Goal: Task Accomplishment & Management: Manage account settings

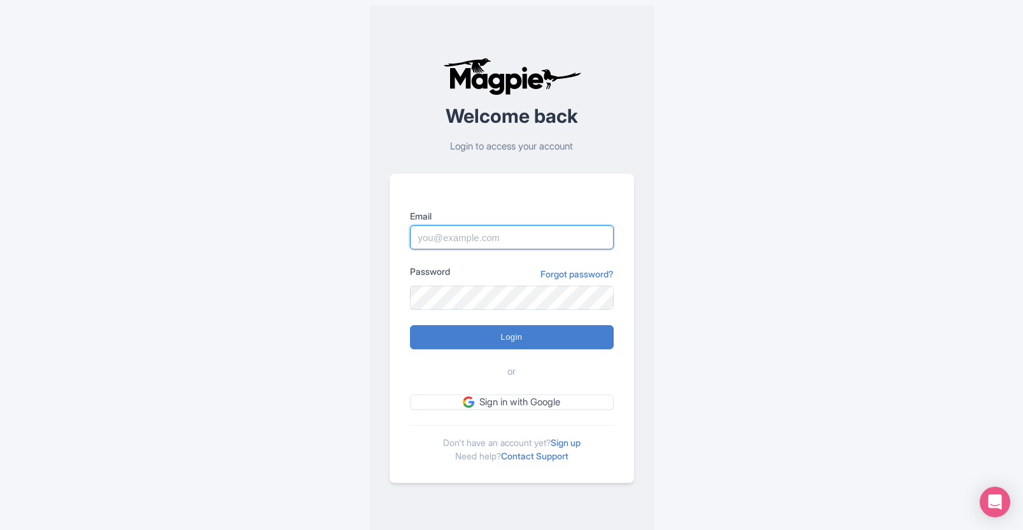
click at [517, 237] on input "Email" at bounding box center [512, 237] width 204 height 24
type input "[EMAIL_ADDRESS][DOMAIN_NAME]"
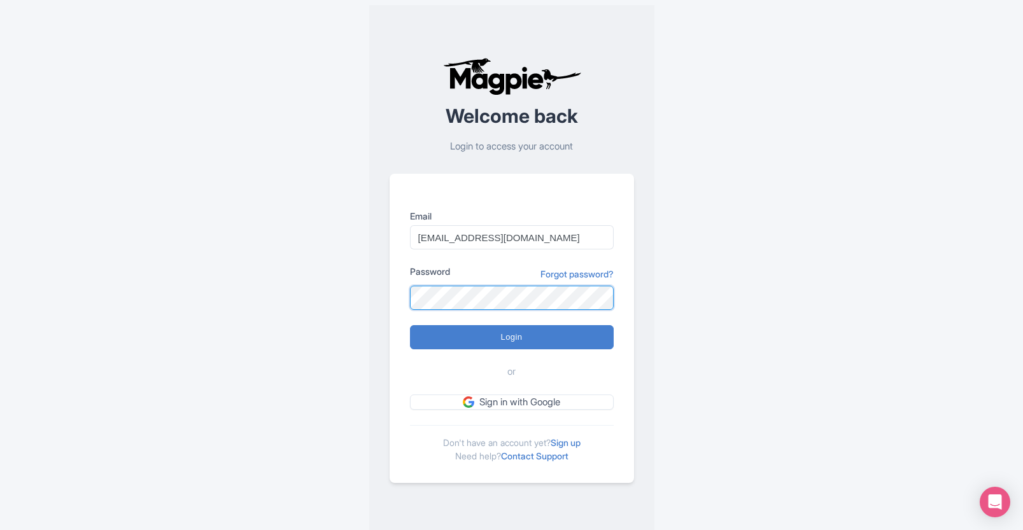
click at [410, 325] on input "Login" at bounding box center [512, 337] width 204 height 24
type input "Logging in..."
click at [583, 277] on link "Forgot password?" at bounding box center [576, 273] width 73 height 13
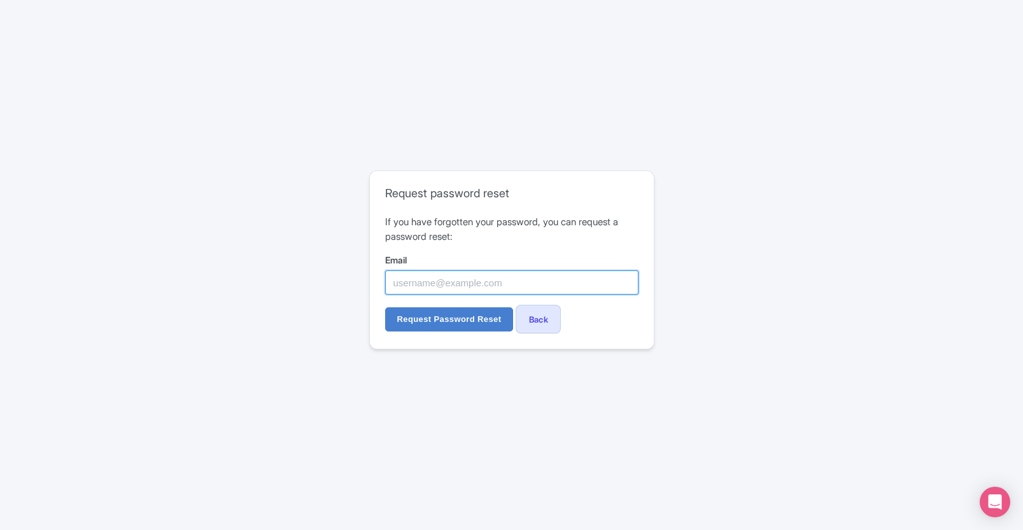
click at [578, 288] on input "Email" at bounding box center [511, 282] width 253 height 24
type input "[EMAIL_ADDRESS][DOMAIN_NAME]"
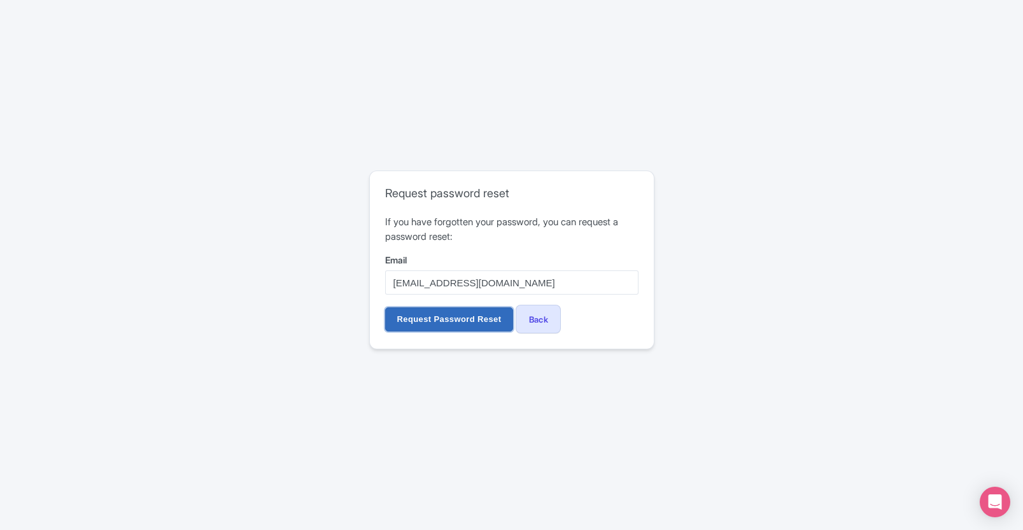
click at [473, 322] on input "Request Password Reset" at bounding box center [449, 319] width 129 height 24
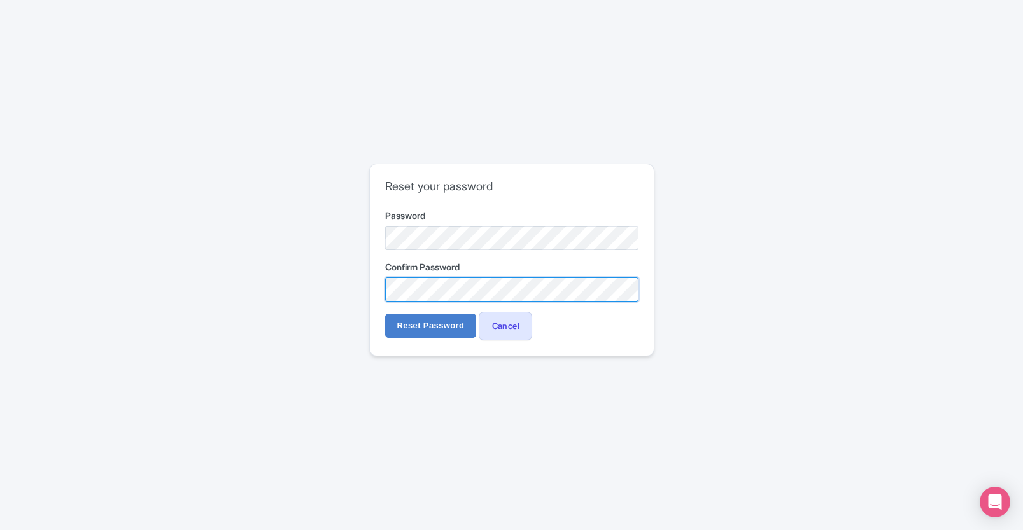
click at [385, 314] on input "Reset Password" at bounding box center [431, 326] width 92 height 24
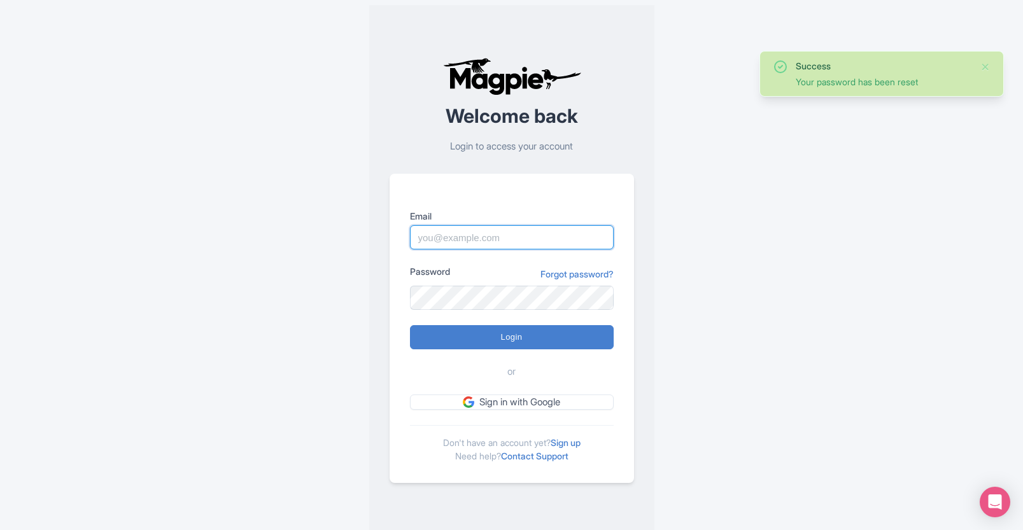
click at [528, 239] on input "Email" at bounding box center [512, 237] width 204 height 24
type input "breannel@known.is"
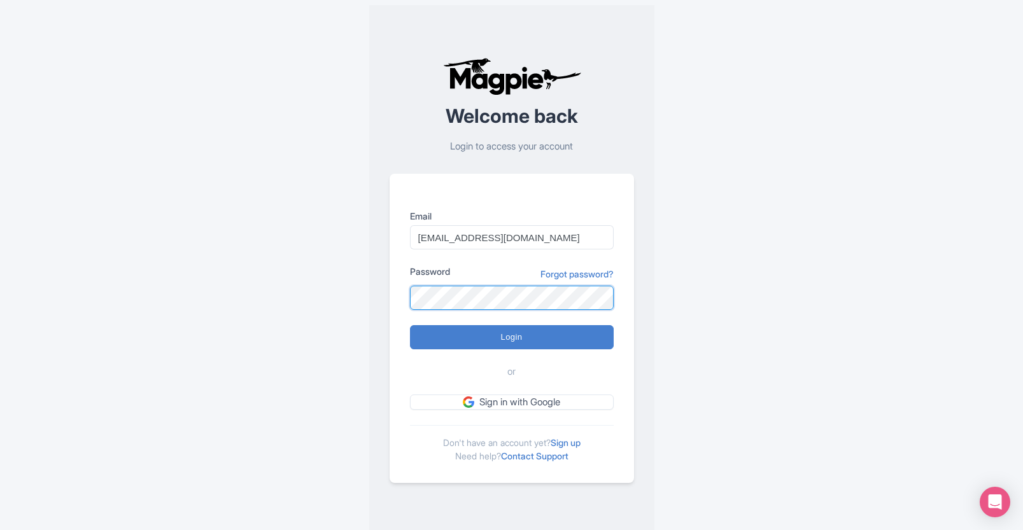
click at [410, 325] on input "Login" at bounding box center [512, 337] width 204 height 24
type input "Logging in..."
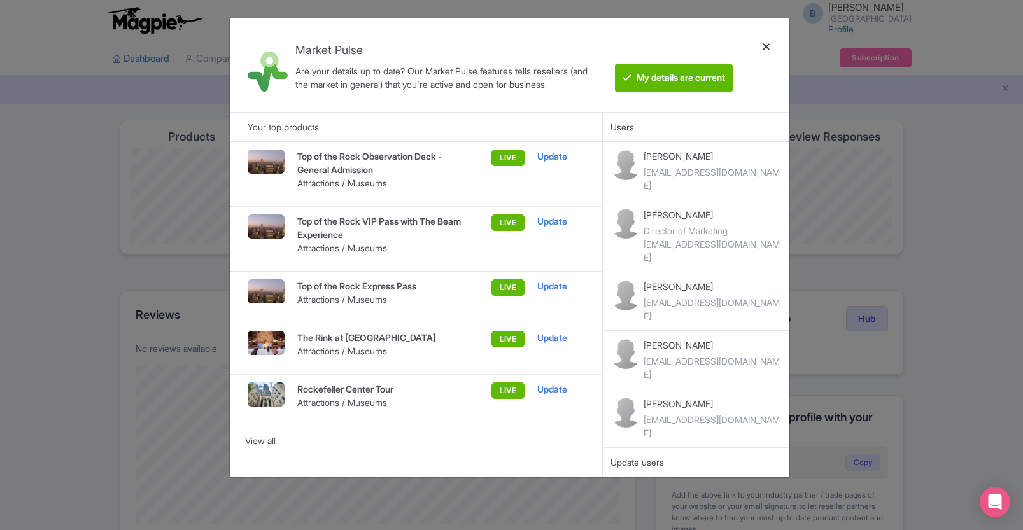
click at [769, 46] on div at bounding box center [766, 65] width 31 height 73
click at [766, 46] on div at bounding box center [766, 65] width 31 height 73
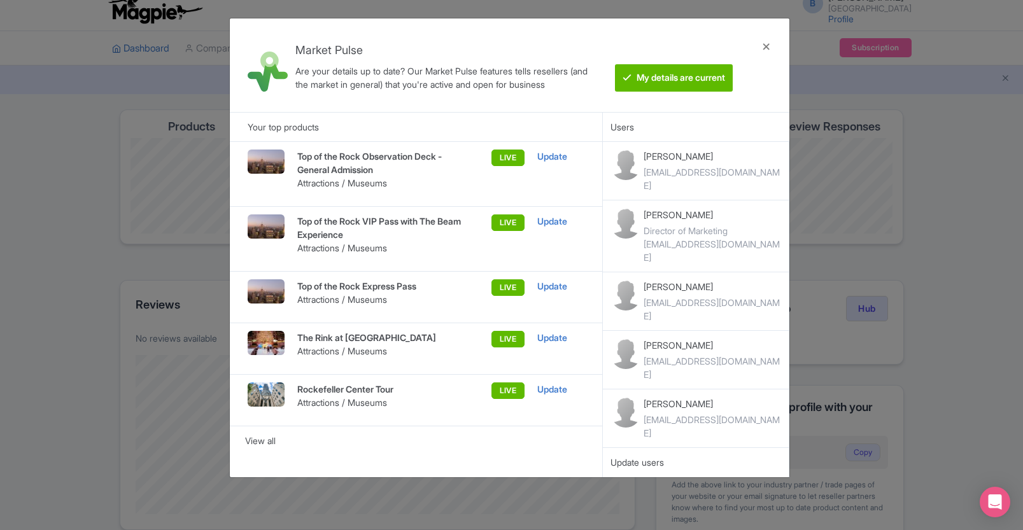
scroll to position [10, 0]
click at [271, 439] on div "View all" at bounding box center [416, 441] width 342 height 14
click at [946, 396] on div "Market Pulse Are your details up to date? Our Market Pulse features tells resel…" at bounding box center [511, 265] width 1023 height 530
click at [764, 45] on div at bounding box center [766, 65] width 31 height 73
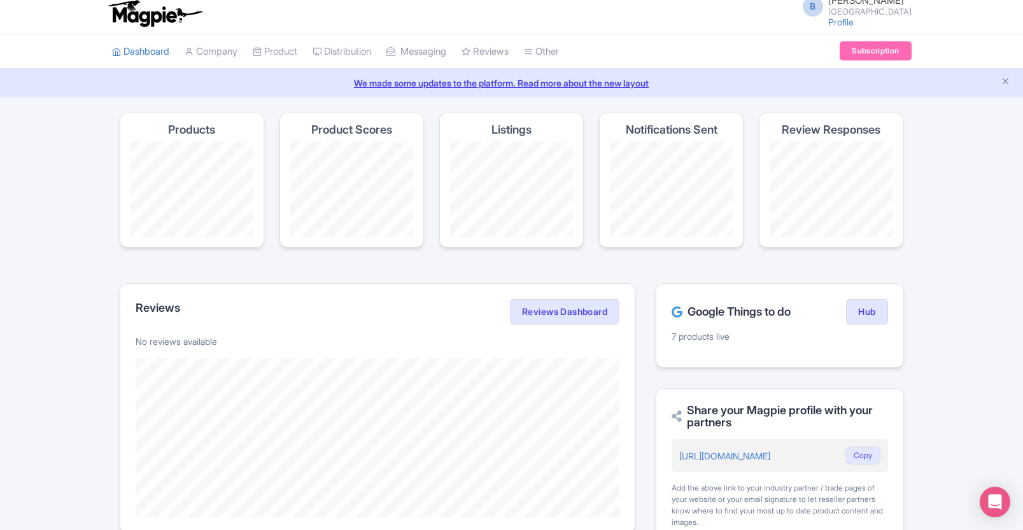
click at [940, 226] on div "Success You have been logged in Magpie recommends Look into TUI Musement as a d…" at bounding box center [511, 446] width 1023 height 666
click at [276, 55] on link "Product" at bounding box center [275, 51] width 45 height 35
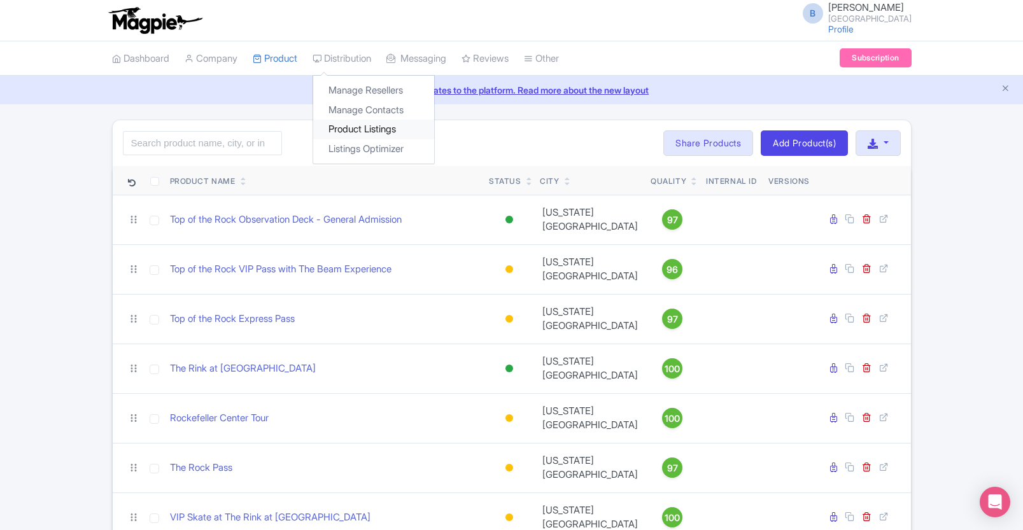
click at [371, 133] on link "Product Listings" at bounding box center [373, 130] width 121 height 20
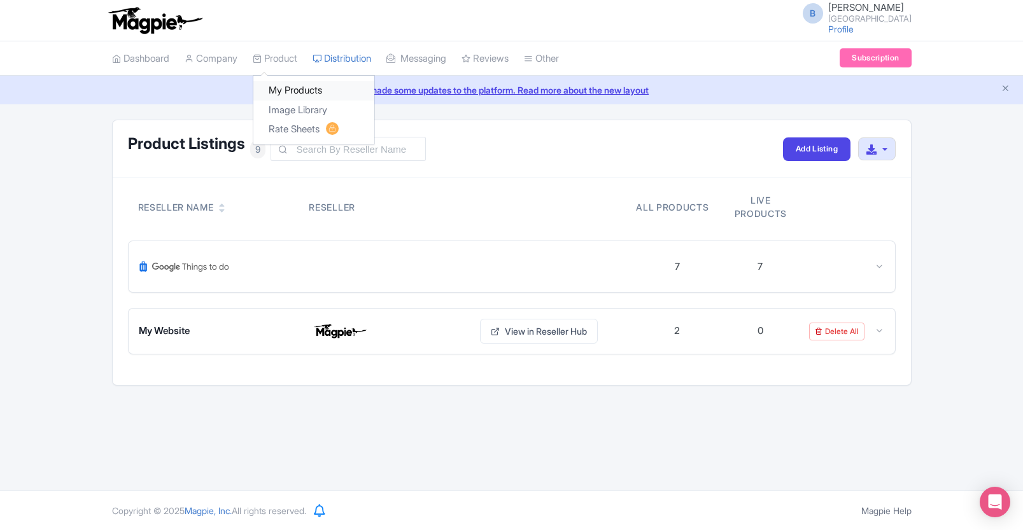
click at [298, 85] on link "My Products" at bounding box center [313, 91] width 121 height 20
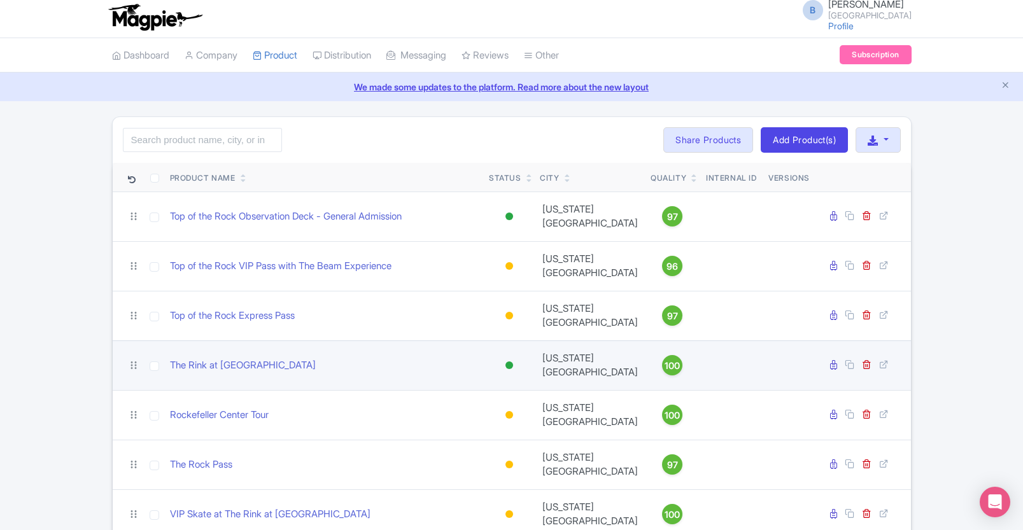
scroll to position [10, 0]
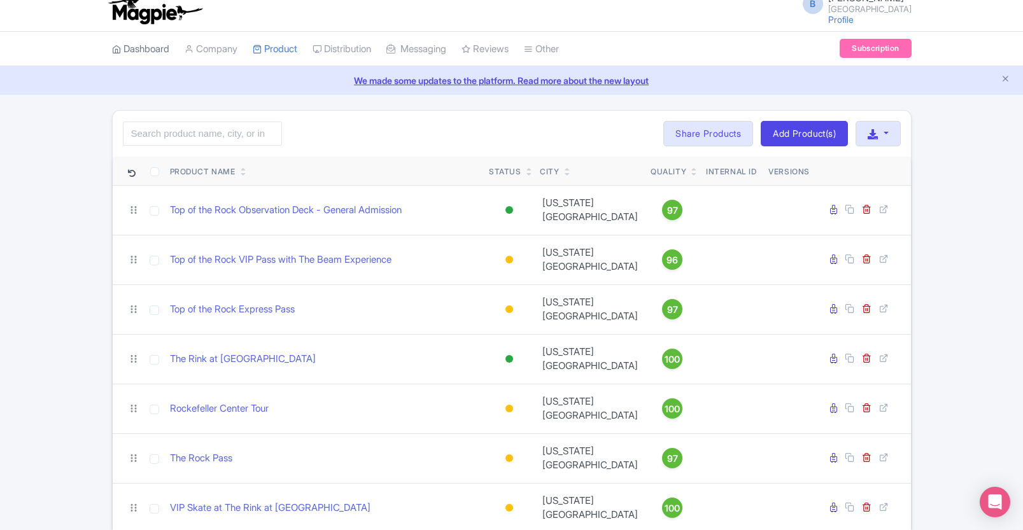
click at [160, 52] on link "Dashboard" at bounding box center [140, 49] width 57 height 35
click at [217, 49] on link "Company" at bounding box center [211, 49] width 53 height 35
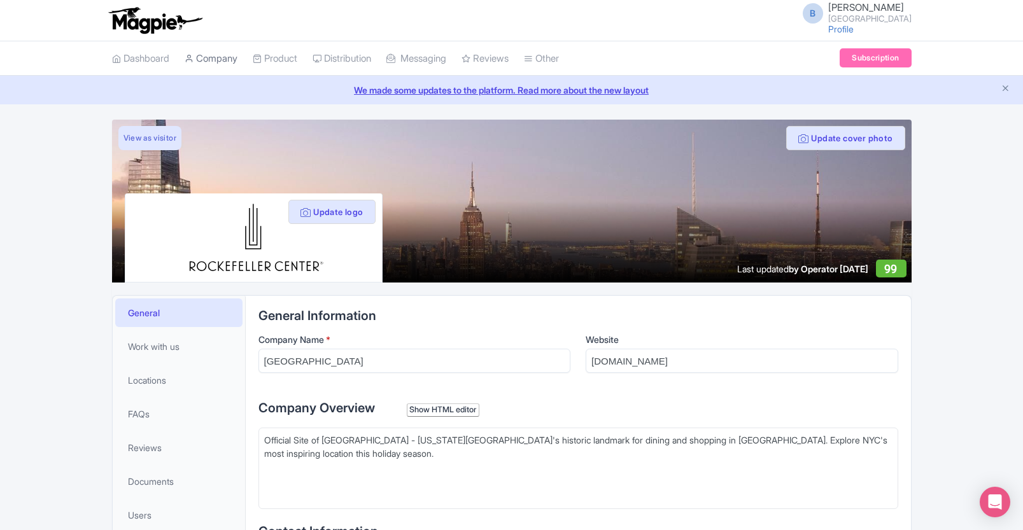
click at [220, 57] on link "Company" at bounding box center [211, 58] width 53 height 35
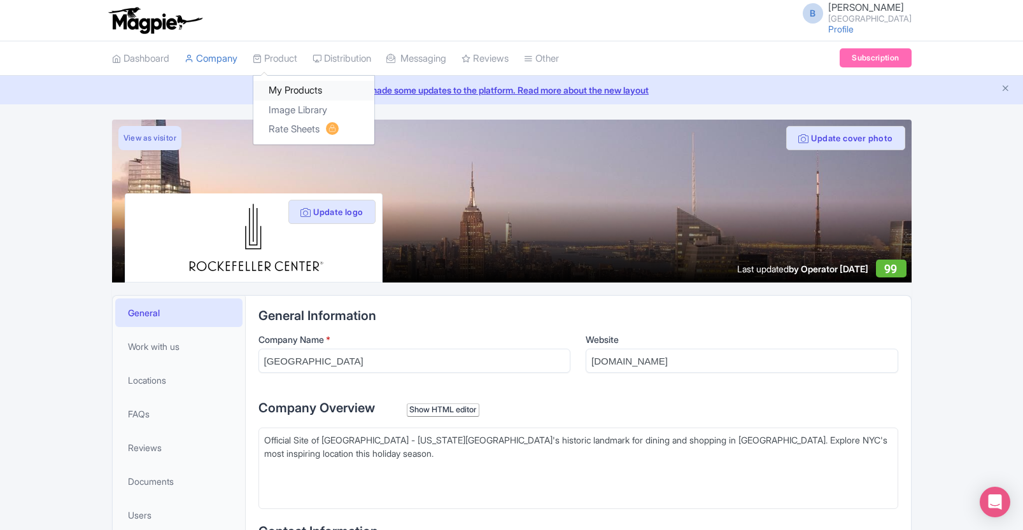
click at [297, 90] on link "My Products" at bounding box center [313, 91] width 121 height 20
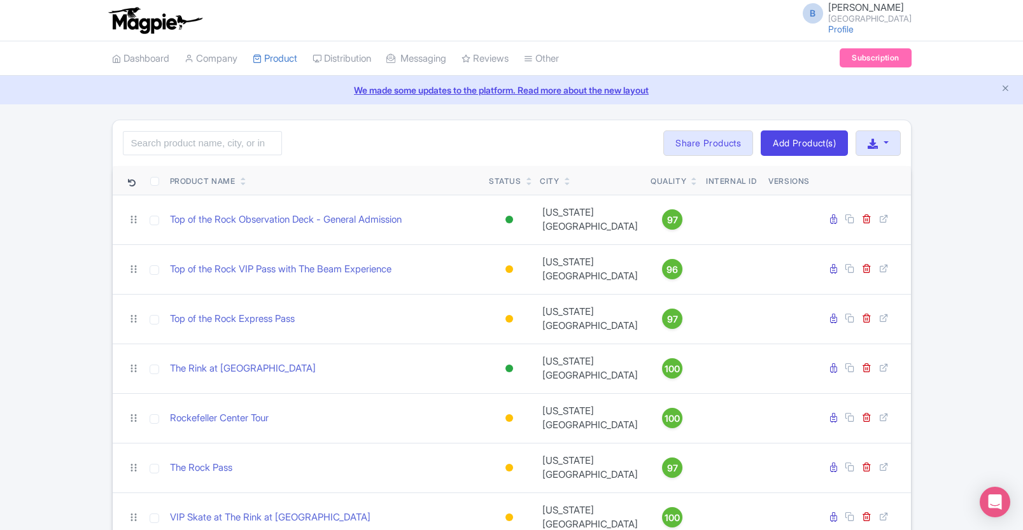
scroll to position [10, 0]
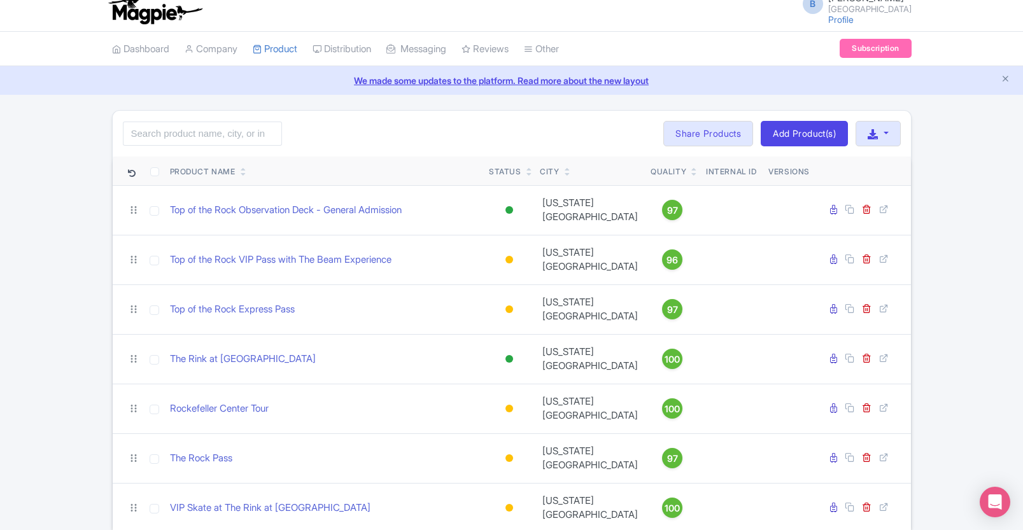
click at [937, 360] on div "Search Bulk Actions [GEOGRAPHIC_DATA] Add to Collection Share Products Add to C…" at bounding box center [511, 321] width 1023 height 423
